Goal: Task Accomplishment & Management: Manage account settings

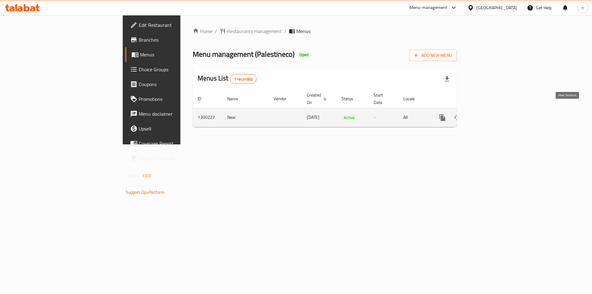
click at [491, 114] on icon "enhanced table" at bounding box center [486, 117] width 7 height 7
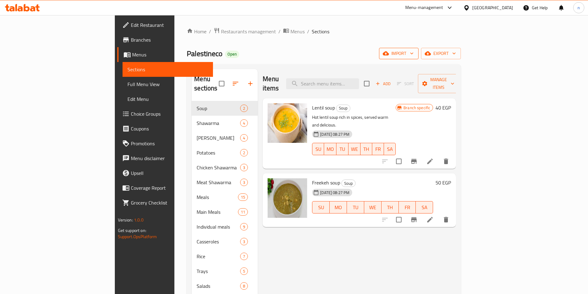
click at [418, 58] on button "import" at bounding box center [398, 53] width 39 height 11
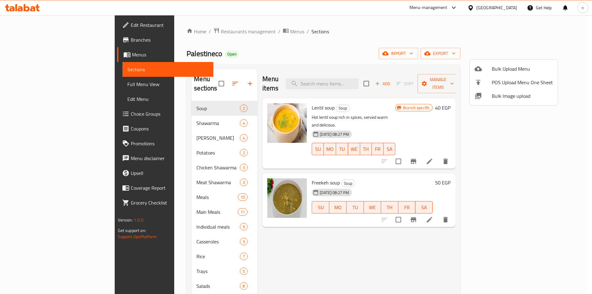
click at [475, 50] on div at bounding box center [296, 147] width 592 height 294
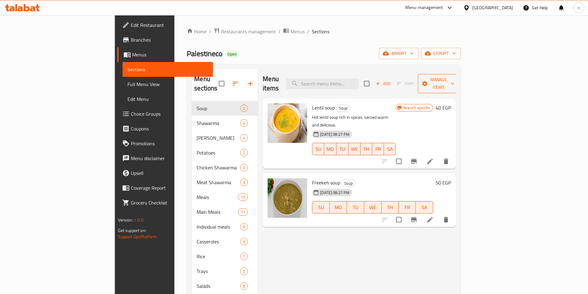
click at [459, 83] on button "Manage items" at bounding box center [438, 83] width 41 height 19
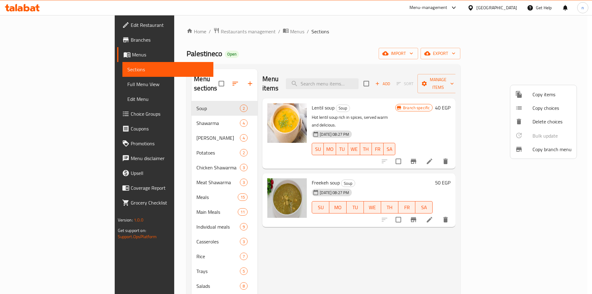
click at [569, 146] on span "Copy branch menu" at bounding box center [552, 149] width 39 height 7
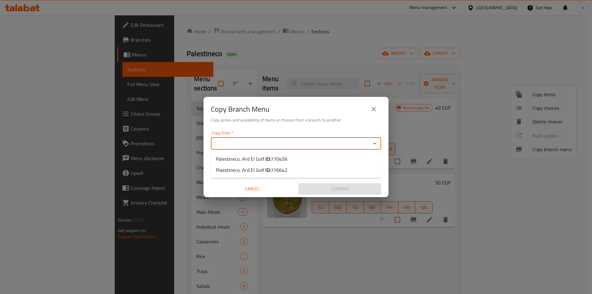
click at [252, 146] on input "Copy from   *" at bounding box center [291, 143] width 156 height 9
click at [262, 157] on span "Palestineco, Ard El Golf ID: 770456" at bounding box center [252, 158] width 72 height 7
type input "Palestineco, Ard El Golf"
click at [265, 161] on div "Copy to   * Copy to *" at bounding box center [296, 164] width 170 height 19
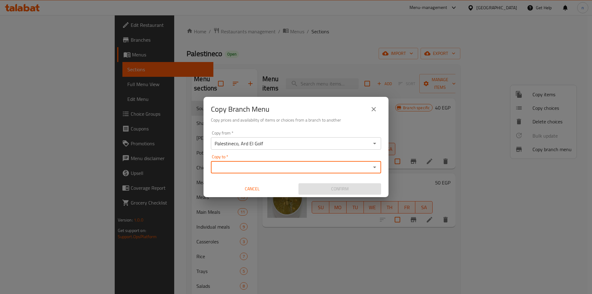
click at [269, 171] on input "Copy to   *" at bounding box center [291, 167] width 156 height 9
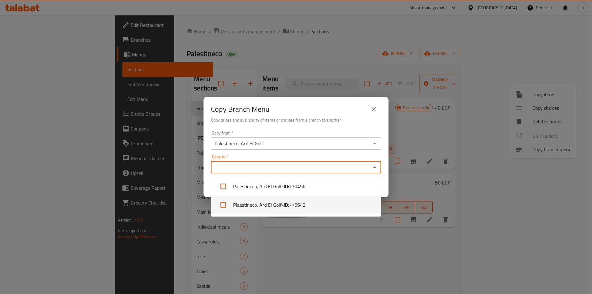
click at [283, 206] on b "- ID:" at bounding box center [285, 204] width 7 height 7
checkbox input "true"
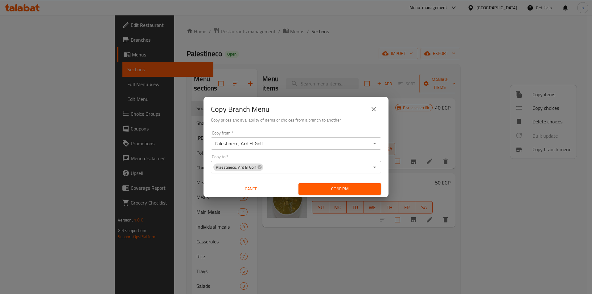
click at [321, 237] on div "Copy Branch Menu Copy prices and availability of items or choices from a branch…" at bounding box center [296, 147] width 592 height 294
click at [321, 174] on div "Copy from   * [GEOGRAPHIC_DATA], Ard El Golf Copy from * Copy to   * Plaestinec…" at bounding box center [296, 162] width 185 height 69
click at [262, 165] on div "Plaestineco, Ard El Golf Copy to *" at bounding box center [296, 167] width 170 height 12
click at [259, 166] on icon at bounding box center [260, 167] width 4 height 4
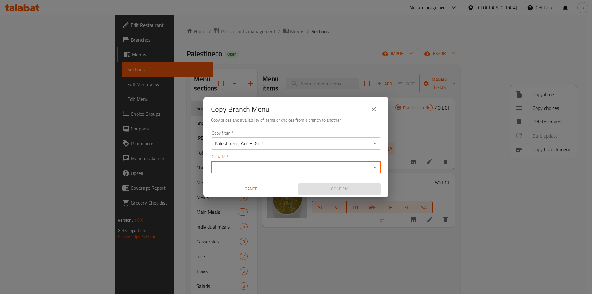
click at [344, 171] on input "Copy to   *" at bounding box center [291, 167] width 156 height 9
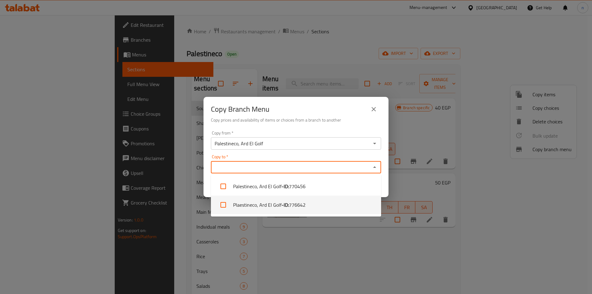
click at [303, 204] on span "776642" at bounding box center [297, 204] width 17 height 7
checkbox input "true"
click at [321, 238] on div "Copy Branch Menu Copy prices and availability of items or choices from a branch…" at bounding box center [296, 147] width 592 height 294
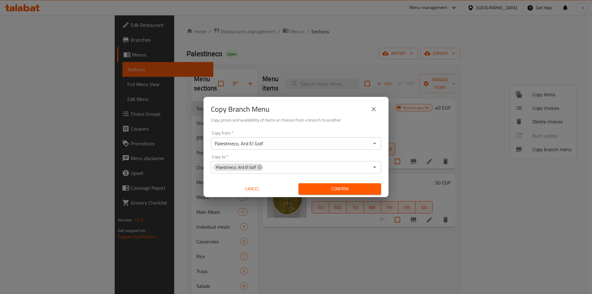
click at [323, 190] on span "Confirm" at bounding box center [340, 189] width 73 height 8
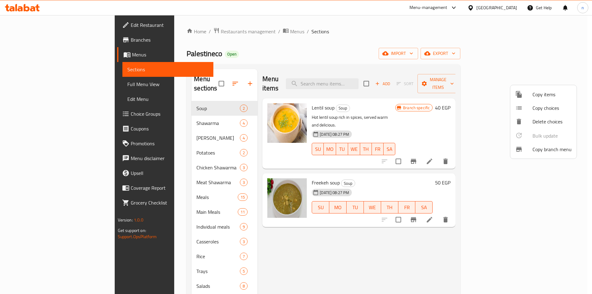
click at [46, 89] on div at bounding box center [296, 147] width 592 height 294
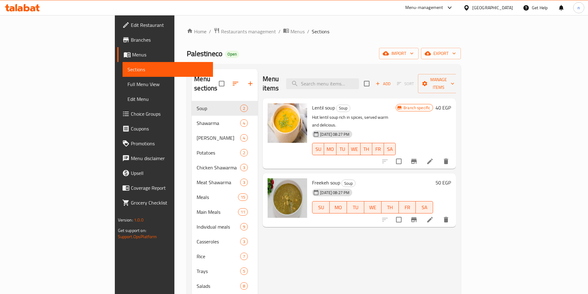
click at [127, 88] on span "Full Menu View" at bounding box center [167, 84] width 81 height 7
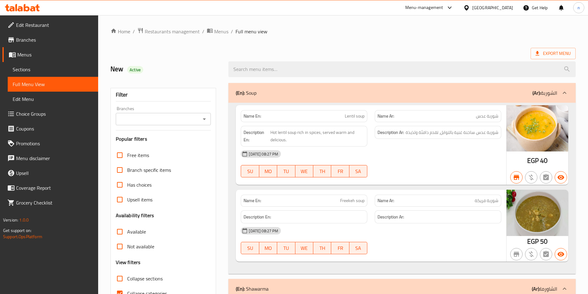
click at [143, 127] on div "Filter Branches Branches Popular filters Free items Branch specific items Has c…" at bounding box center [163, 202] width 106 height 228
click at [145, 118] on input "Branches" at bounding box center [158, 119] width 81 height 9
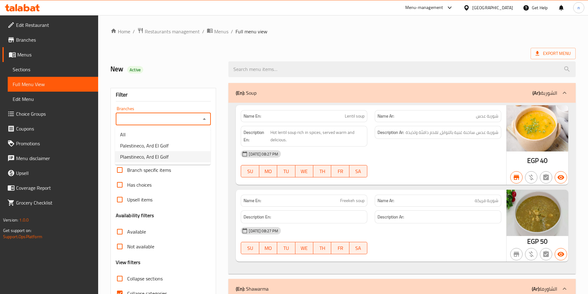
click at [162, 153] on span "Plaestineco, Ard El Golf" at bounding box center [144, 156] width 48 height 7
type input "Plaestineco, Ard El Golf"
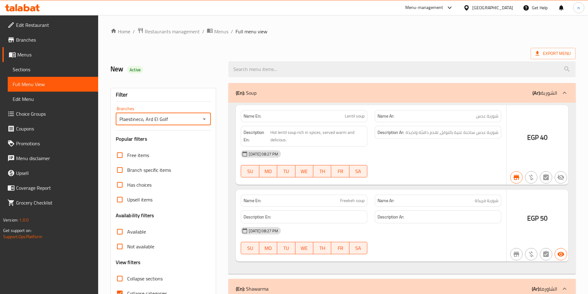
click at [178, 72] on div at bounding box center [294, 147] width 588 height 294
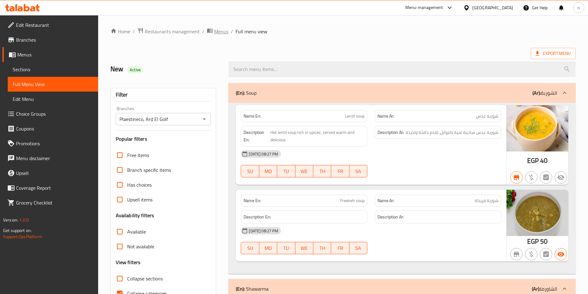
click at [220, 31] on span "Menus" at bounding box center [221, 31] width 14 height 7
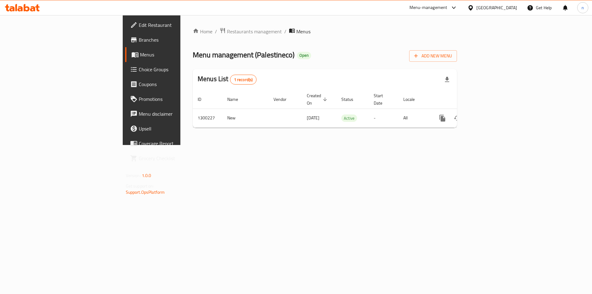
click at [139, 41] on span "Branches" at bounding box center [178, 39] width 78 height 7
